Goal: Information Seeking & Learning: Learn about a topic

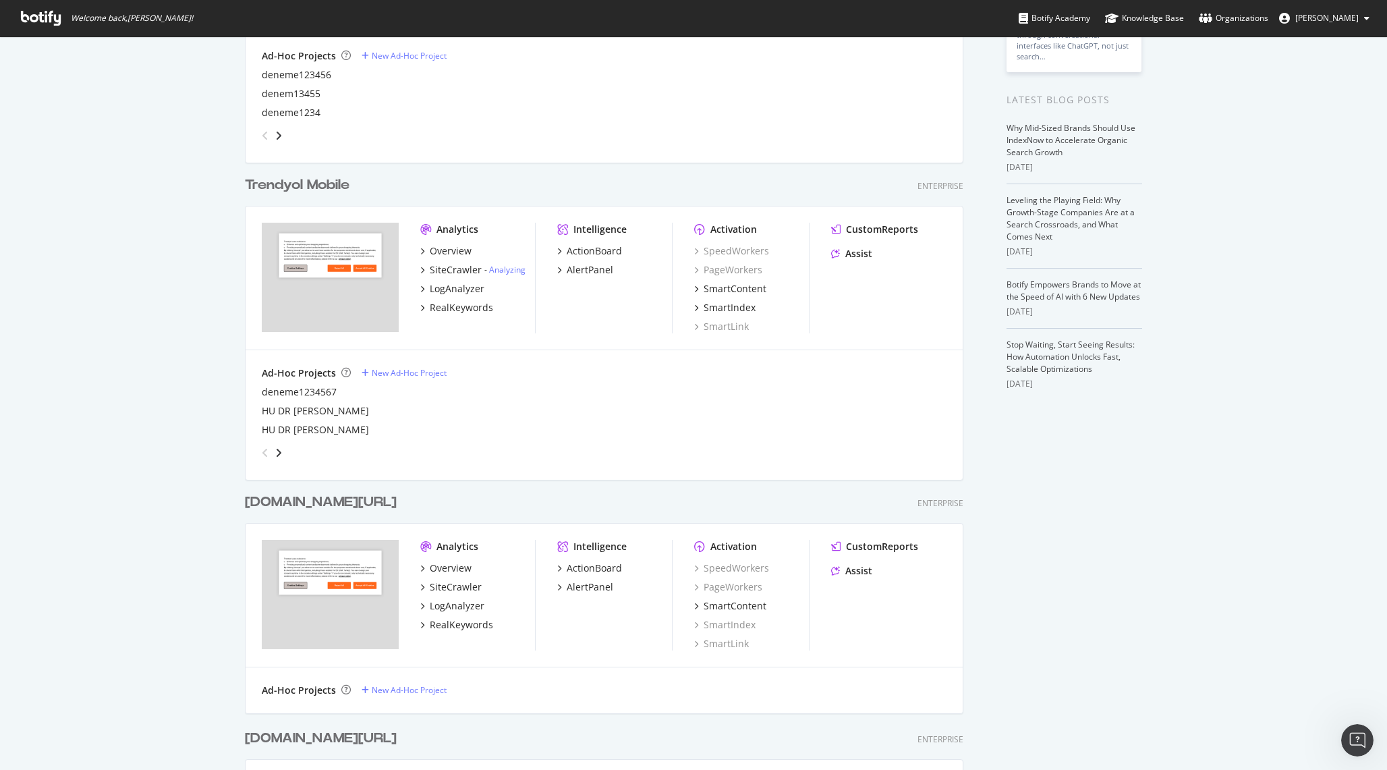
scroll to position [241, 0]
click at [451, 252] on div "Overview" at bounding box center [451, 252] width 42 height 13
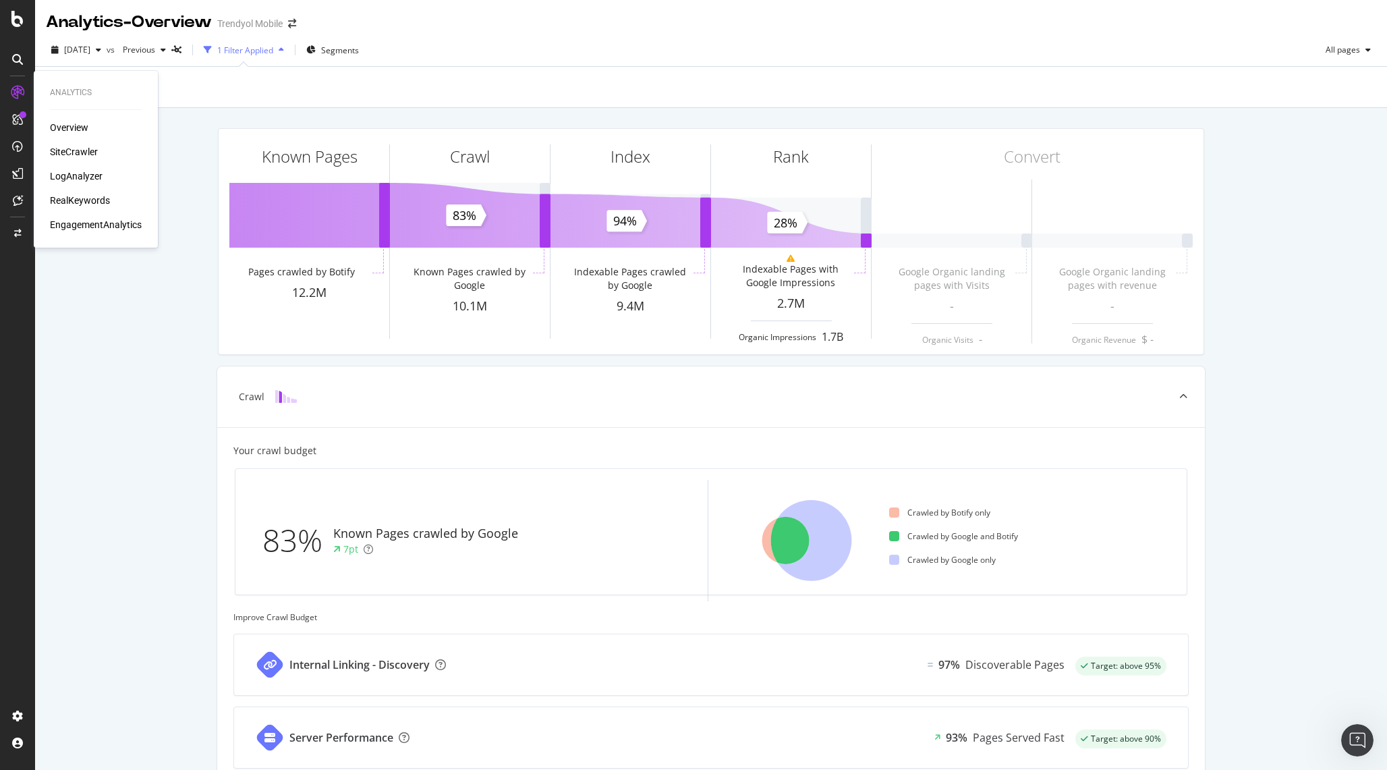
click at [63, 197] on div "RealKeywords" at bounding box center [80, 200] width 60 height 13
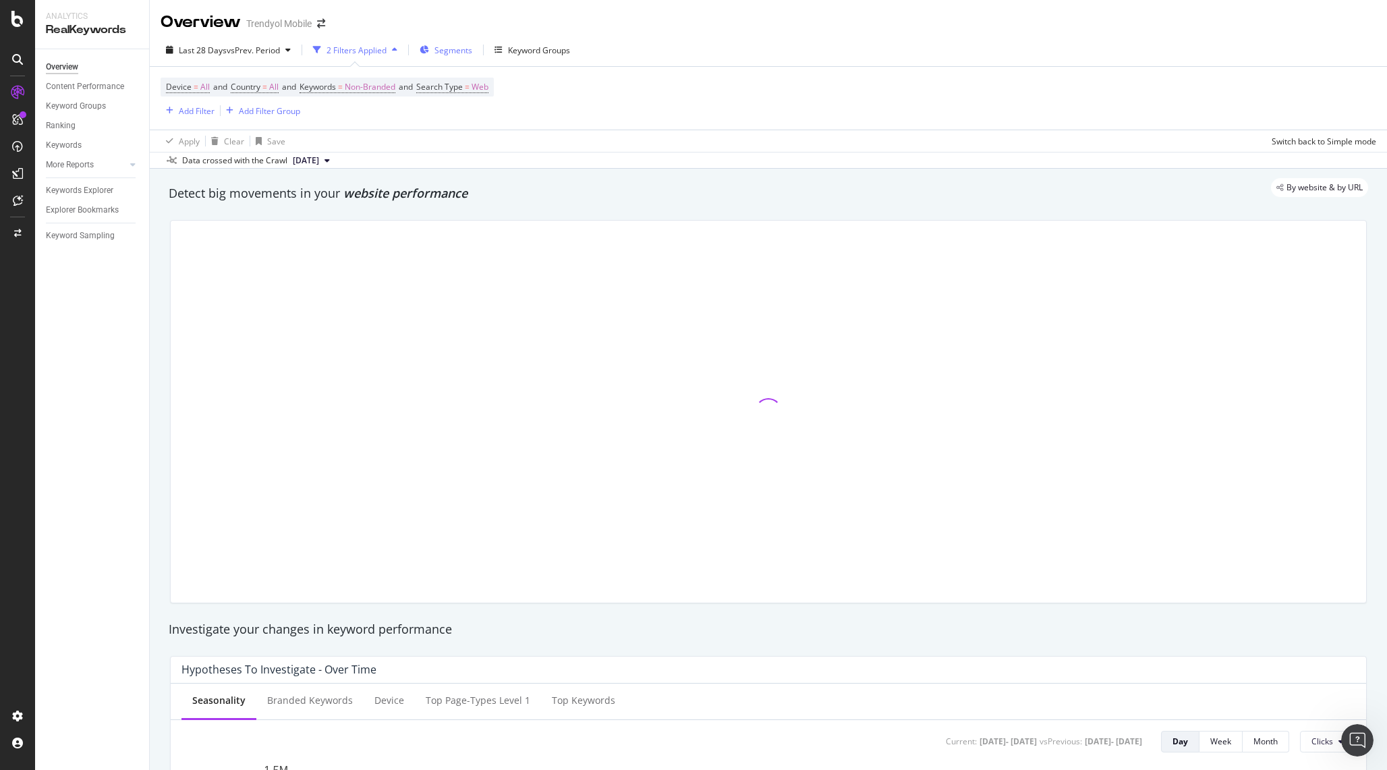
click at [449, 56] on div "Segments" at bounding box center [446, 50] width 53 height 20
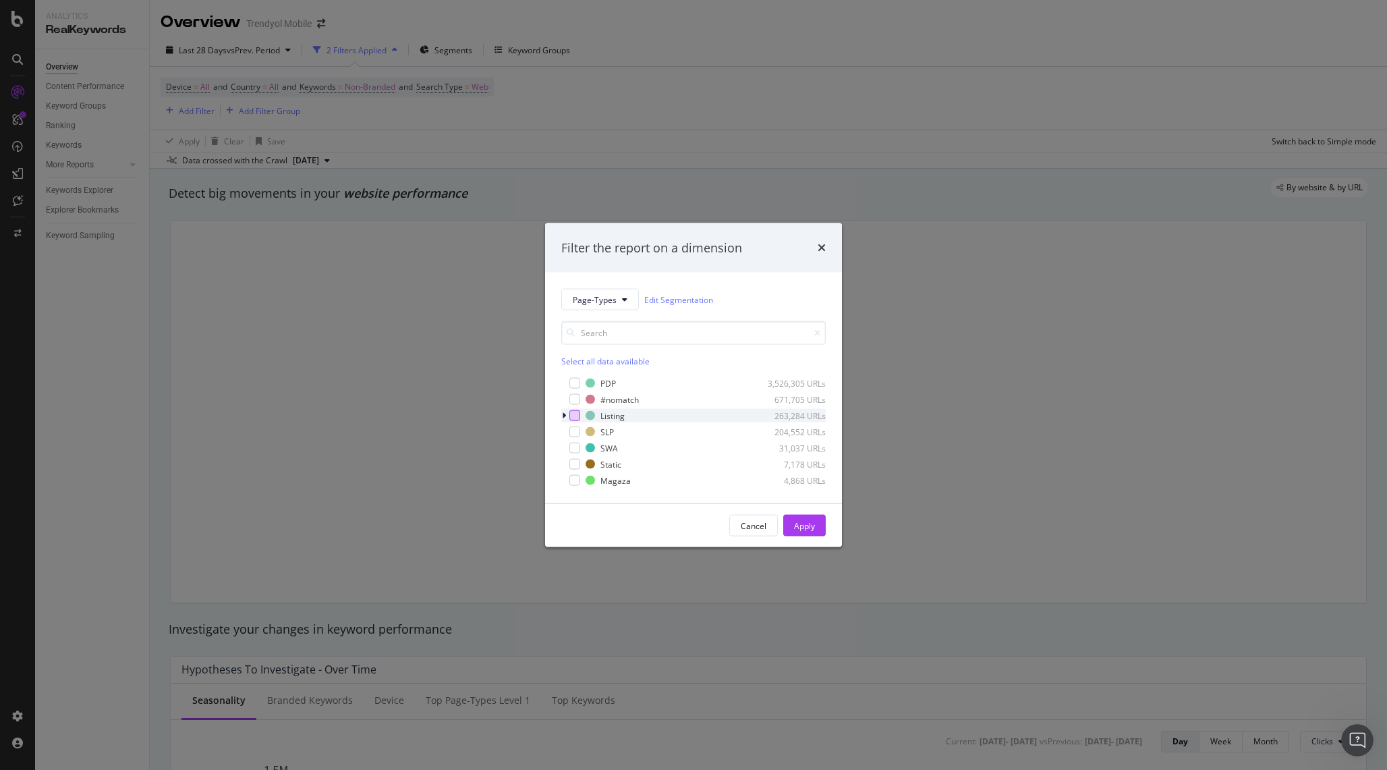
click at [575, 418] on div "modal" at bounding box center [574, 415] width 11 height 11
click at [805, 515] on div "Apply" at bounding box center [804, 525] width 21 height 20
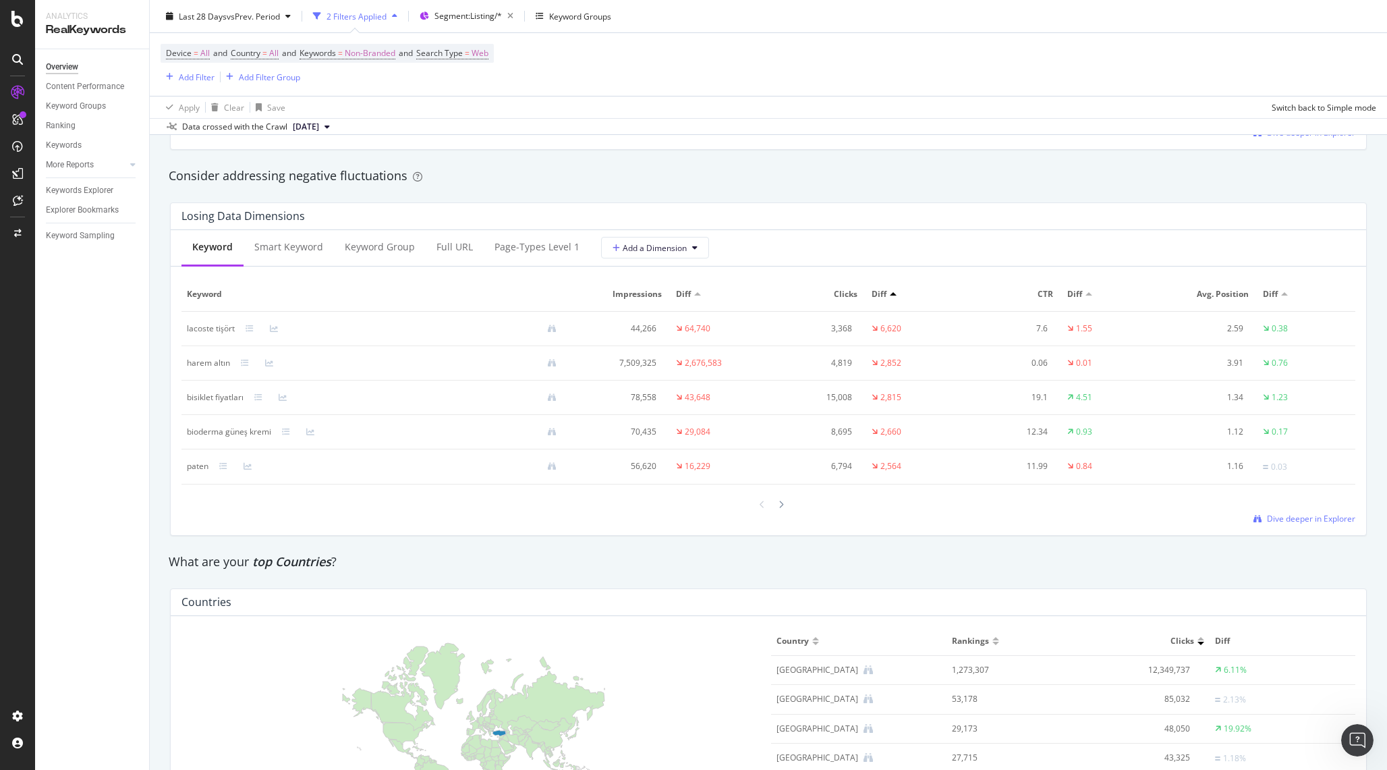
scroll to position [1538, 0]
click at [437, 256] on div "Full URL" at bounding box center [455, 248] width 58 height 37
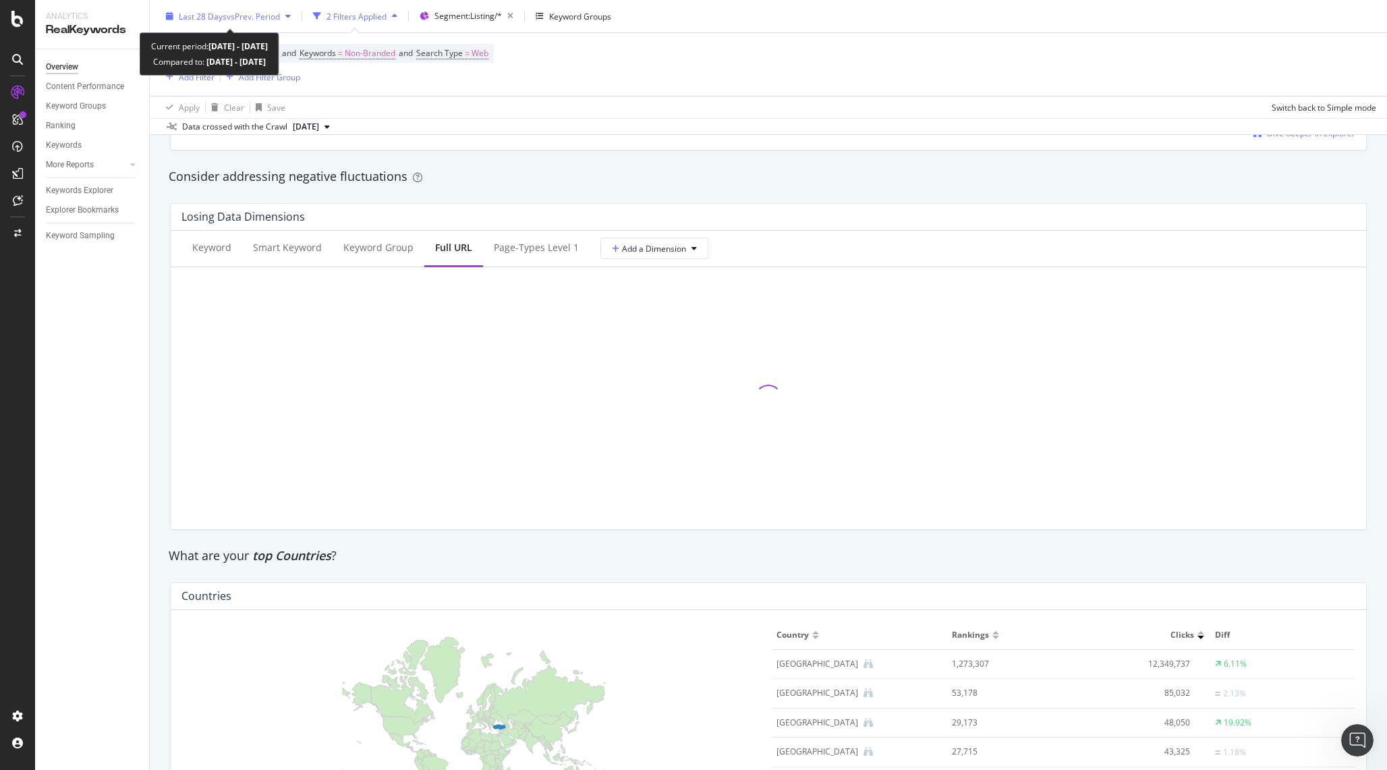
click at [228, 13] on span "vs Prev. Period" at bounding box center [253, 15] width 53 height 11
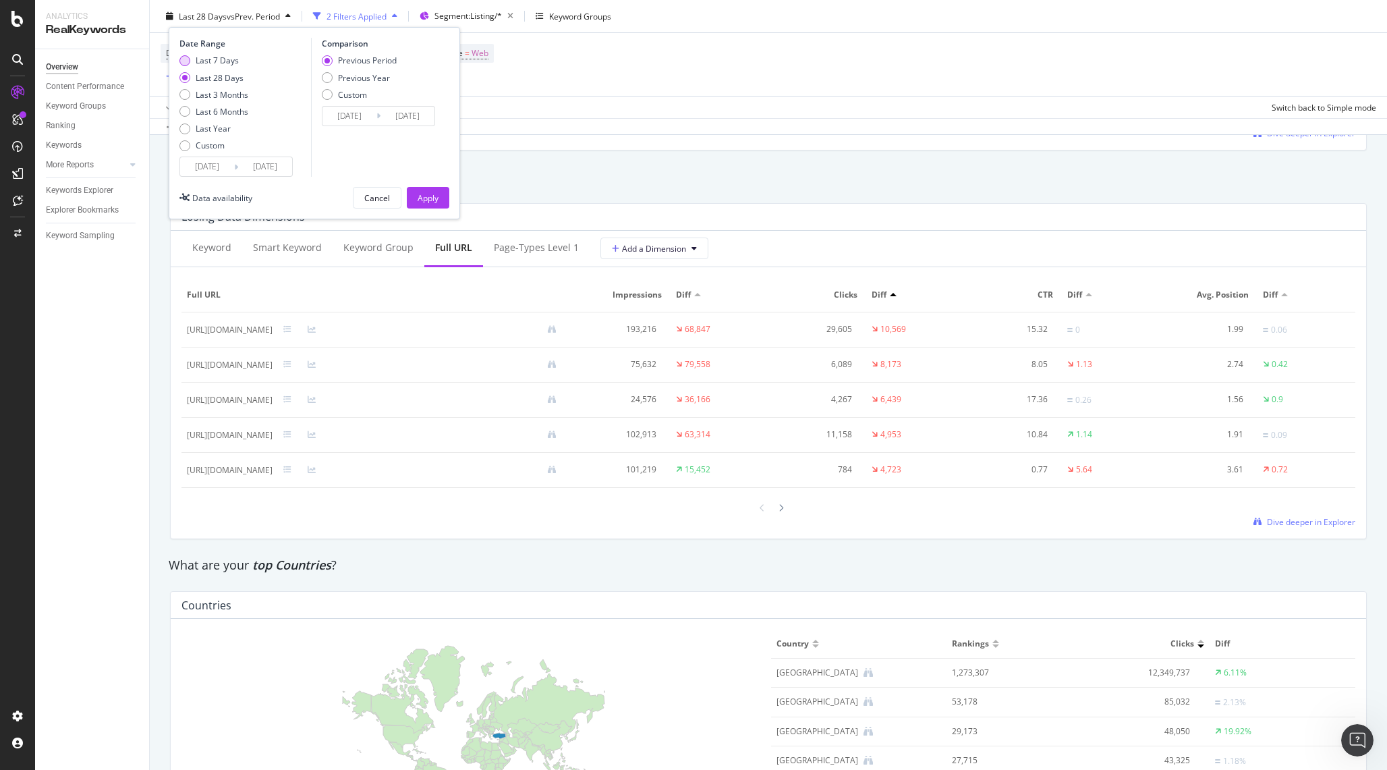
click at [227, 62] on div "Last 7 Days" at bounding box center [217, 60] width 43 height 11
type input "[DATE]"
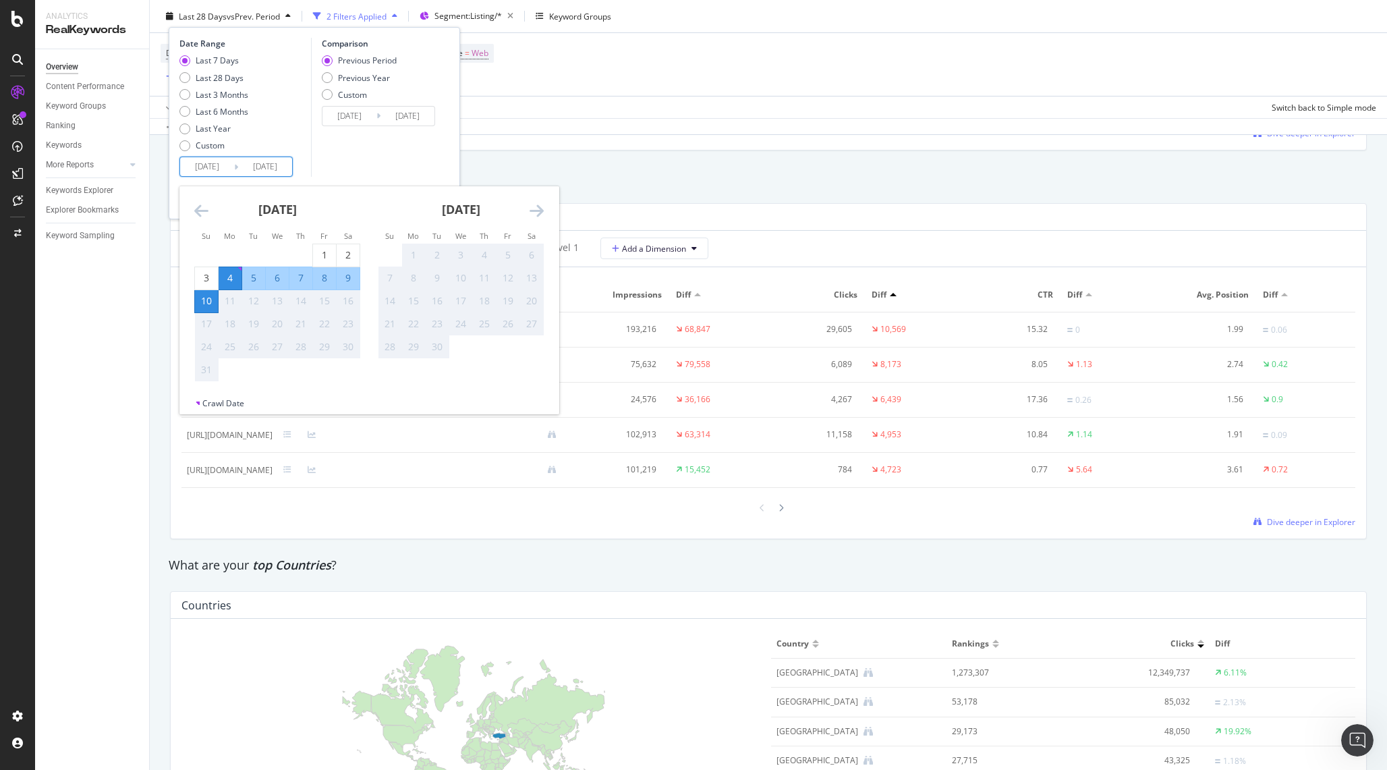
click at [219, 165] on input "[DATE]" at bounding box center [207, 166] width 54 height 19
click at [380, 162] on div "Comparison Previous Period Previous Year Custom [DATE] Navigate forward to inte…" at bounding box center [375, 107] width 128 height 139
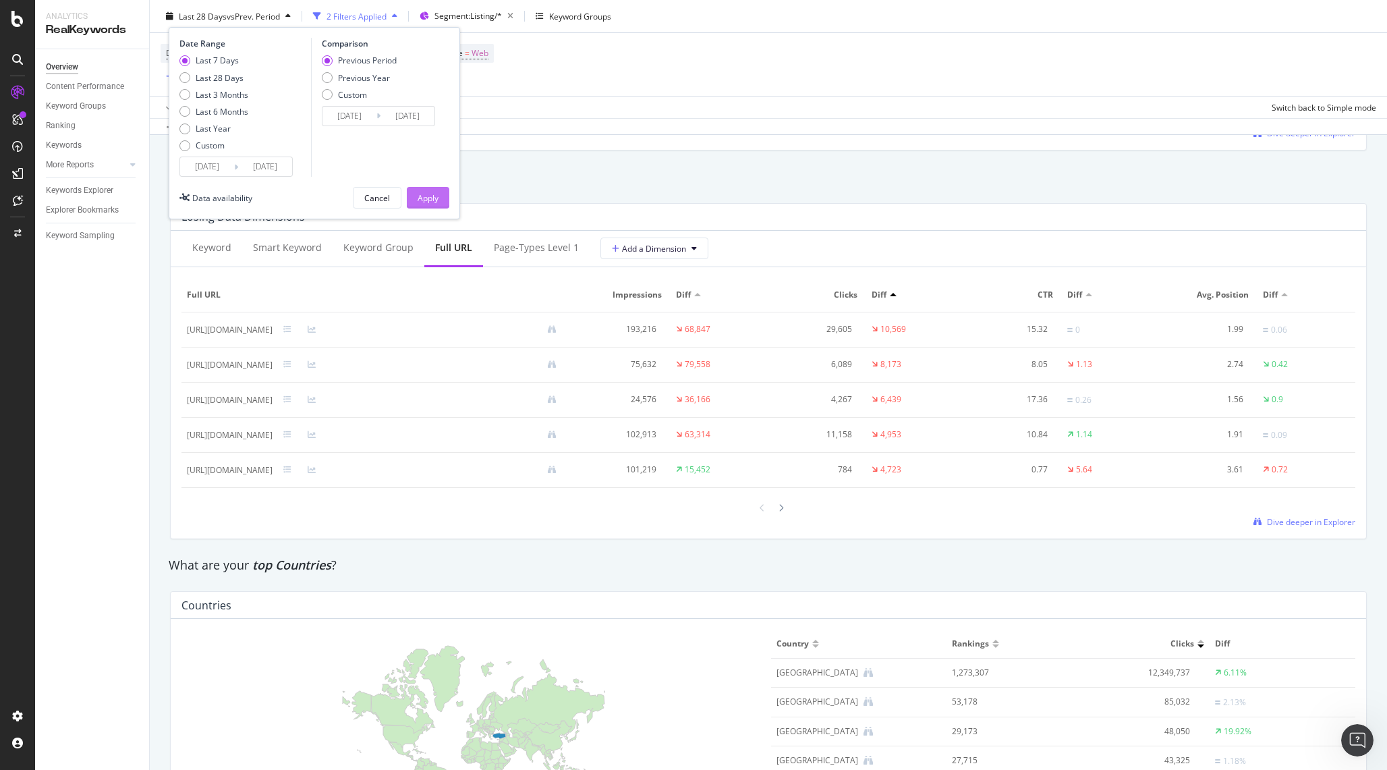
click at [420, 198] on div "Apply" at bounding box center [428, 197] width 21 height 11
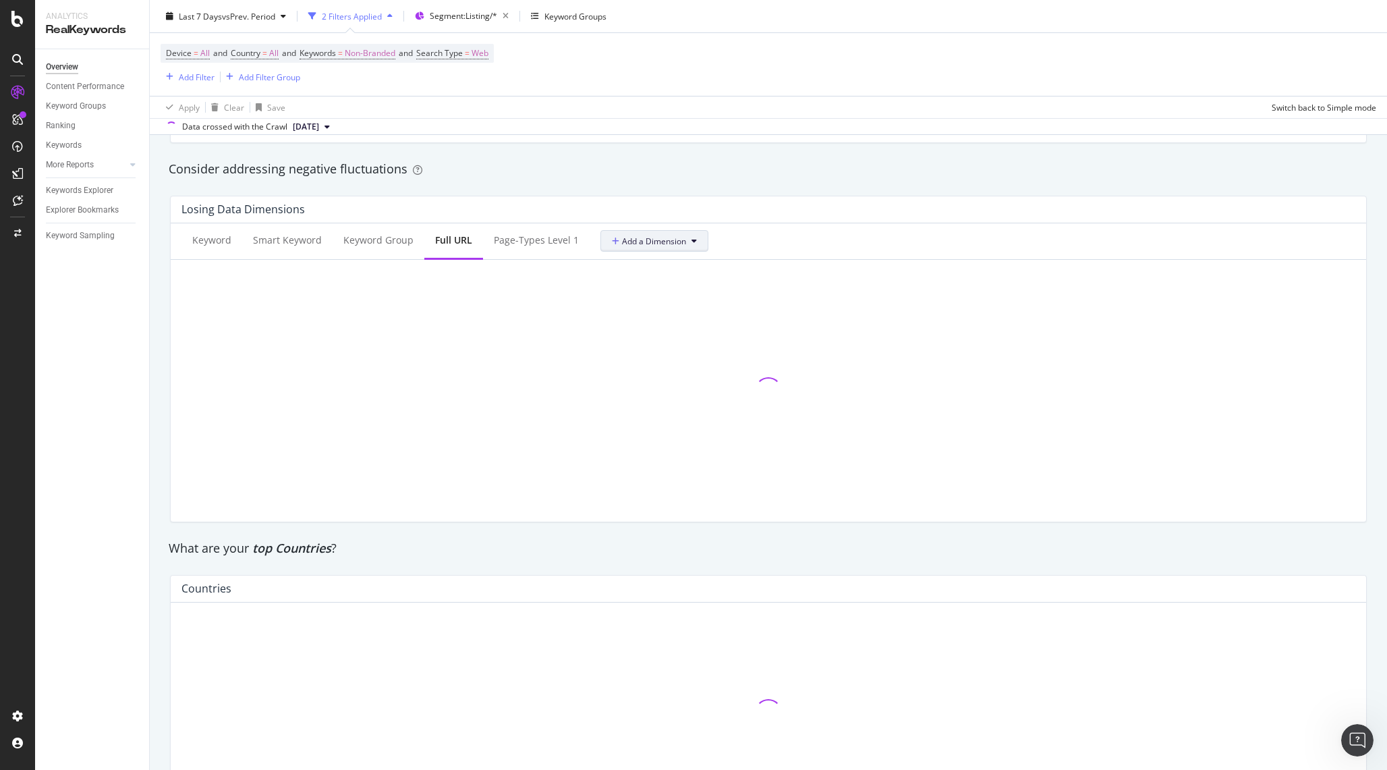
click at [665, 248] on button "Add a Dimension" at bounding box center [654, 241] width 108 height 22
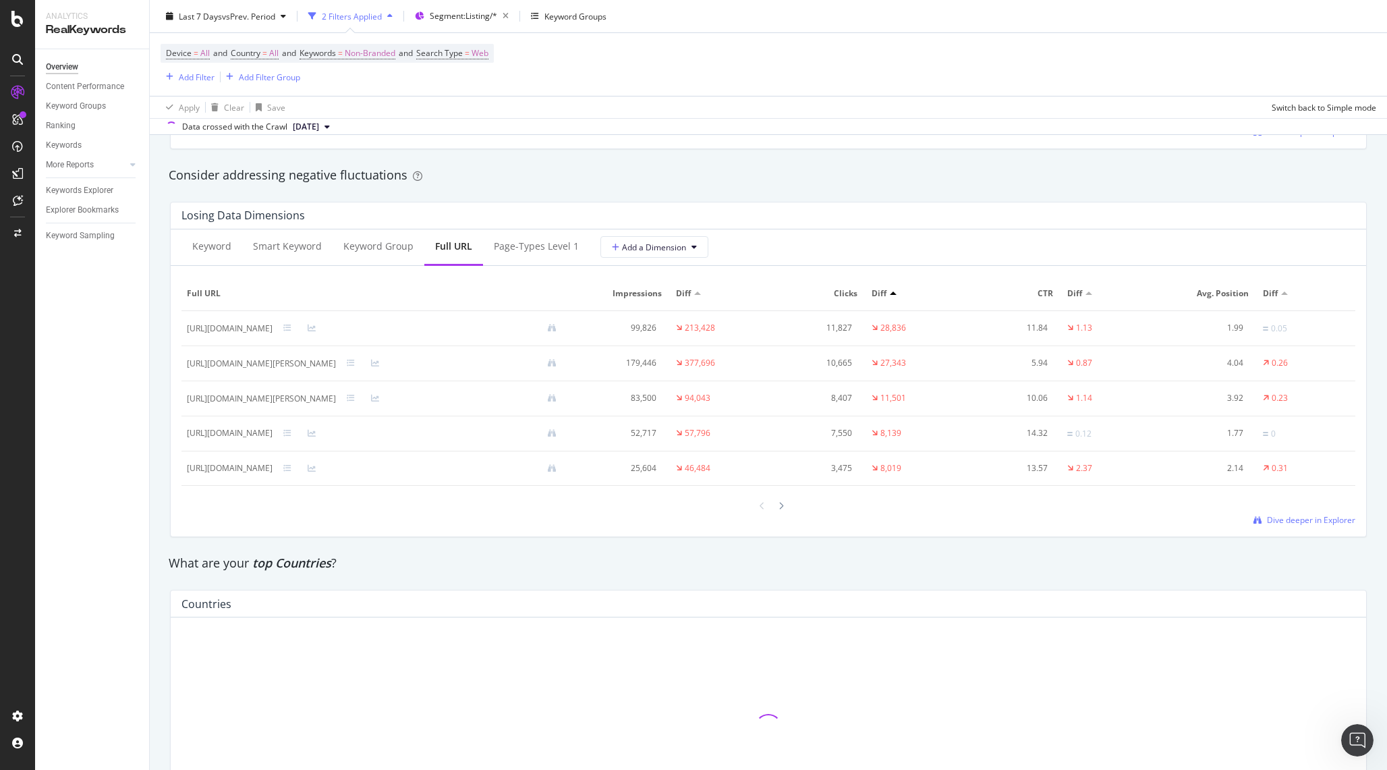
click at [676, 185] on div "Consider addressing negative fluctuations" at bounding box center [768, 175] width 1213 height 31
